Goal: Information Seeking & Learning: Learn about a topic

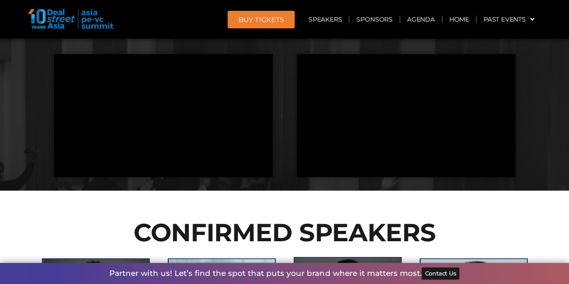
scroll to position [764, 0]
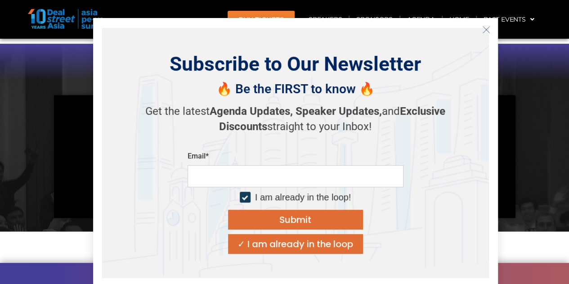
click at [485, 30] on icon "Close" at bounding box center [486, 30] width 8 height 8
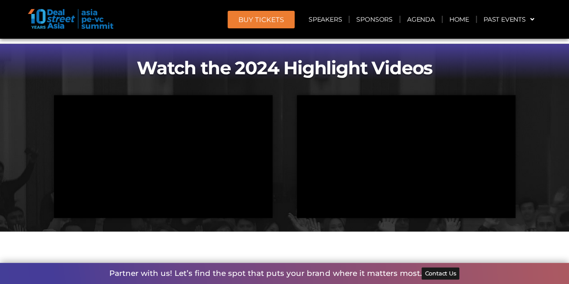
click at [56, 17] on img at bounding box center [70, 19] width 85 height 20
click at [97, 20] on img at bounding box center [70, 19] width 85 height 20
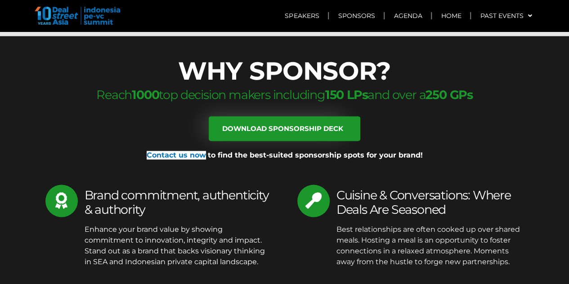
scroll to position [5665, 0]
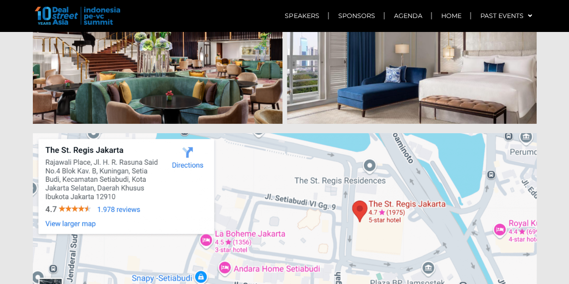
scroll to position [5305, 0]
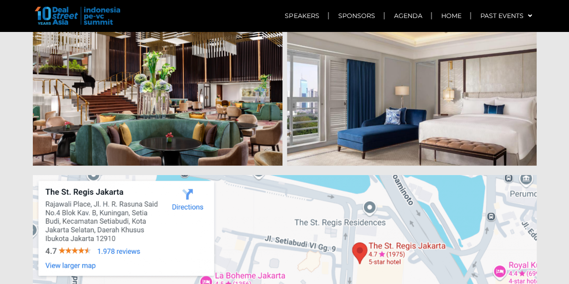
click at [60, 16] on img at bounding box center [77, 16] width 85 height 18
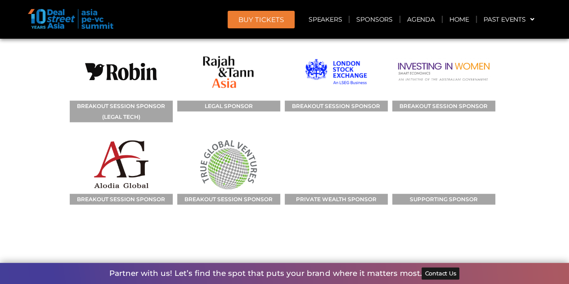
scroll to position [9397, 0]
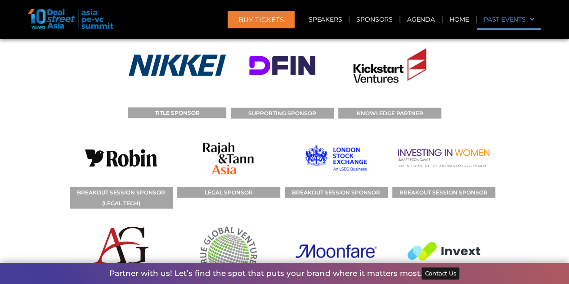
click at [487, 17] on link "Past Events" at bounding box center [509, 19] width 64 height 21
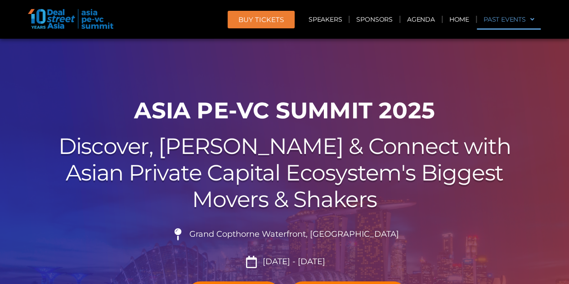
click at [497, 21] on link "Past Events" at bounding box center [509, 19] width 64 height 21
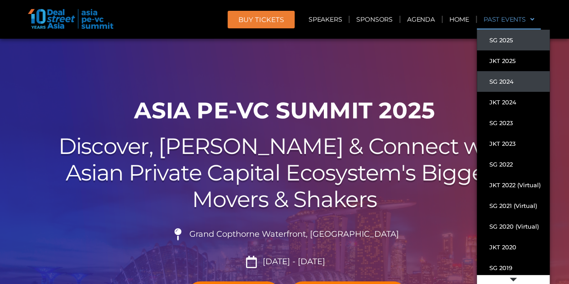
click at [517, 82] on link "SG 2024" at bounding box center [513, 81] width 73 height 21
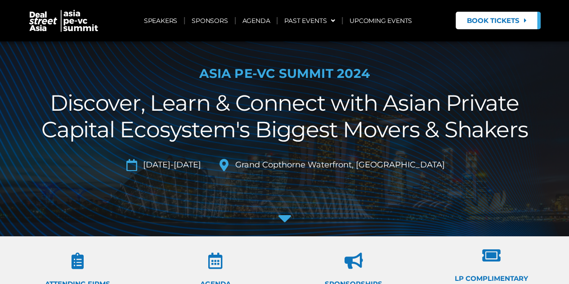
scroll to position [22, 0]
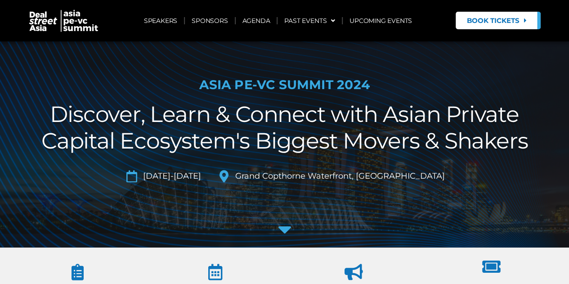
click at [288, 227] on icon at bounding box center [285, 229] width 22 height 22
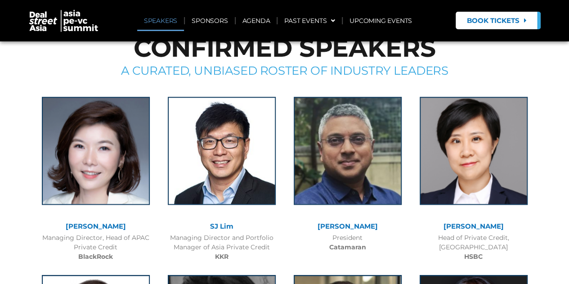
scroll to position [67, 0]
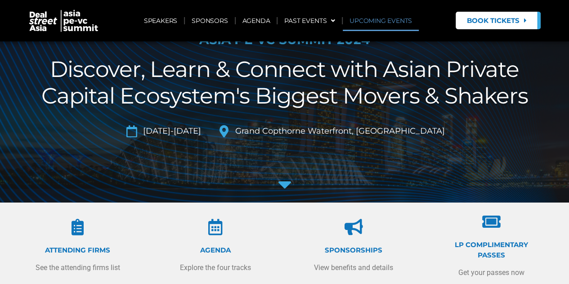
click at [390, 22] on link "UPCOMING EVENTS" at bounding box center [381, 20] width 76 height 21
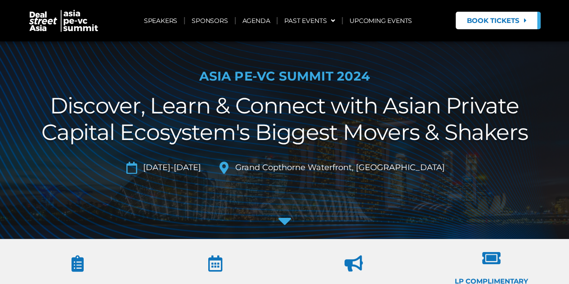
scroll to position [0, 0]
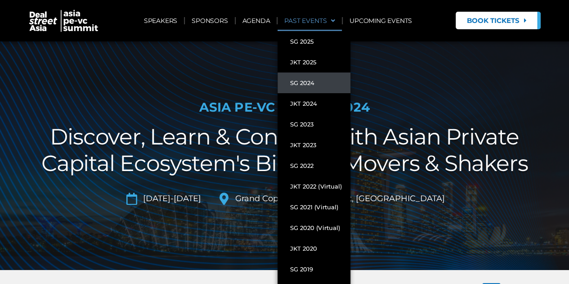
click at [327, 20] on span at bounding box center [330, 20] width 9 height 15
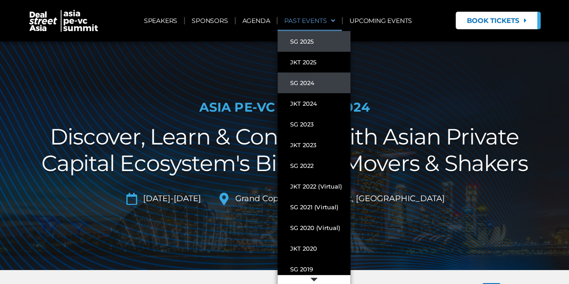
click at [310, 44] on link "SG 2025" at bounding box center [313, 41] width 73 height 21
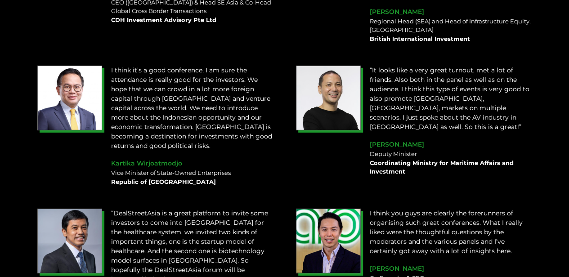
scroll to position [1428, 0]
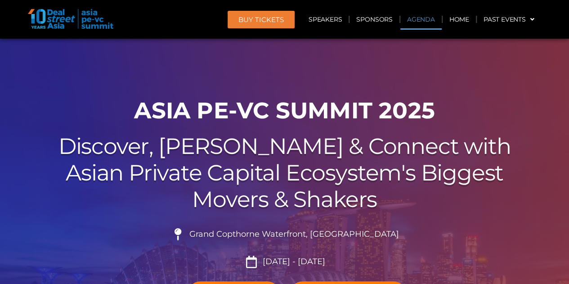
click at [426, 27] on link "Agenda" at bounding box center [420, 19] width 41 height 21
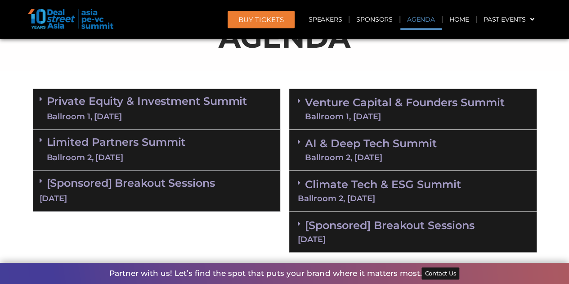
scroll to position [523, 0]
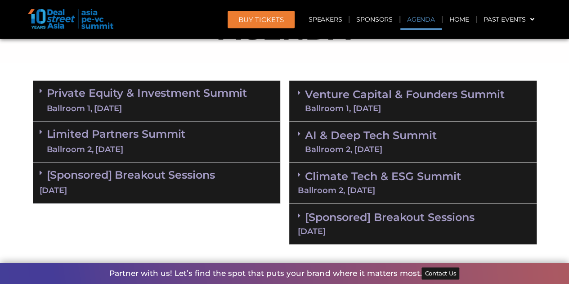
click at [229, 96] on link "Private Equity & Investment Summit Ballroom 1, [DATE]" at bounding box center [147, 100] width 201 height 27
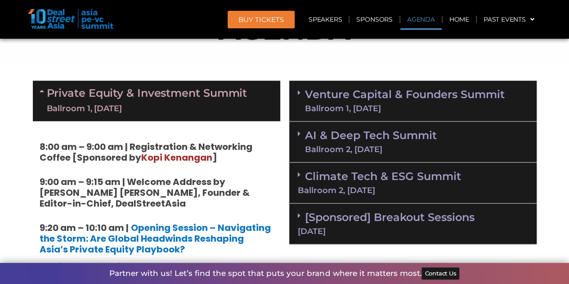
click at [232, 93] on link "Private Equity & Investment Summit Ballroom 1, [DATE]" at bounding box center [147, 100] width 201 height 27
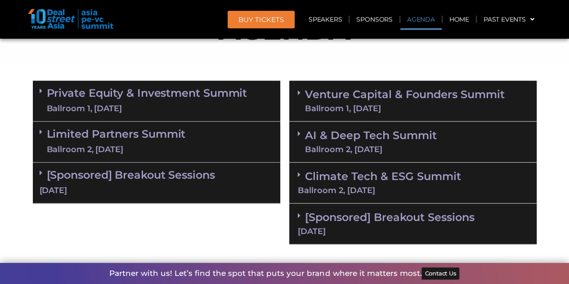
click at [254, 171] on div "[Sponsored] Breakout Sessions [DATE]" at bounding box center [156, 182] width 247 height 41
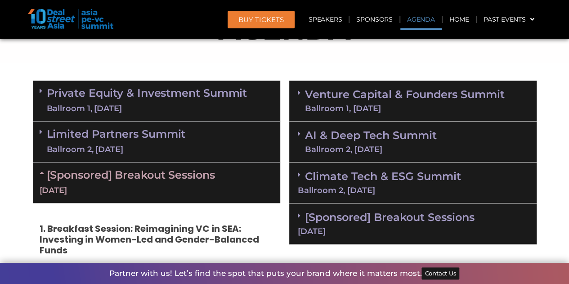
click at [253, 170] on div "[Sponsored] Breakout Sessions [DATE]" at bounding box center [156, 182] width 247 height 40
